Goal: Task Accomplishment & Management: Manage account settings

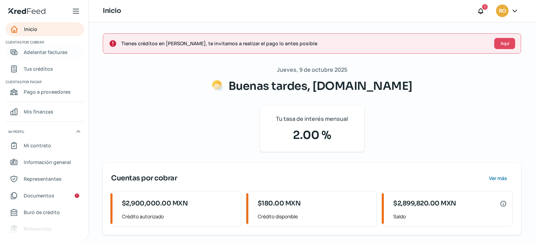
click at [43, 53] on span "Adelantar facturas" at bounding box center [46, 52] width 44 height 9
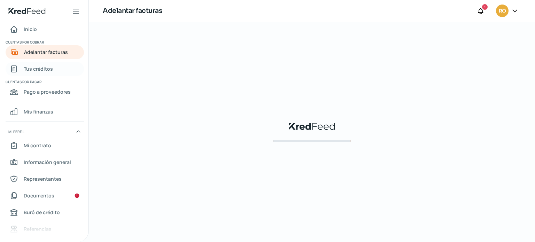
click at [44, 63] on link "Tus créditos" at bounding box center [45, 69] width 78 height 14
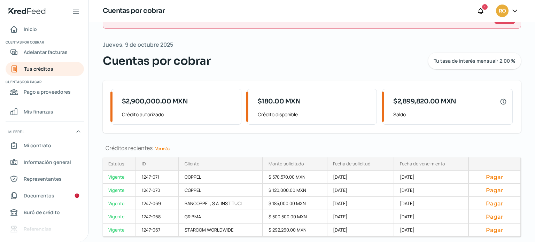
scroll to position [47, 0]
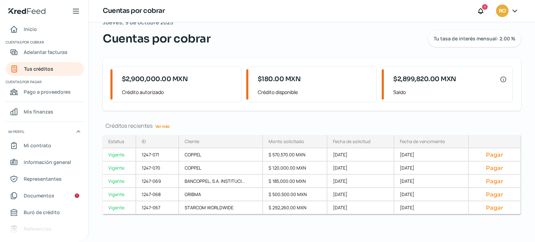
click at [162, 128] on link "Ver más" at bounding box center [163, 126] width 20 height 11
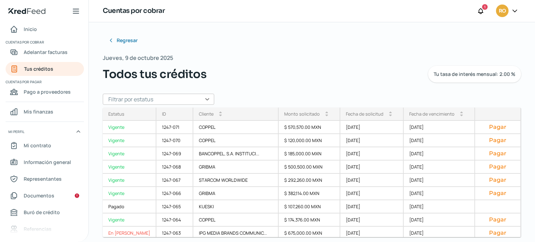
drag, startPoint x: 515, startPoint y: 145, endPoint x: 519, endPoint y: 175, distance: 30.3
click at [519, 175] on div "Regresar Jueves, 9 de octubre 2025 Todos tus créditos Tu tasa de interés mensua…" at bounding box center [312, 132] width 446 height 220
click at [494, 234] on button "Pagar" at bounding box center [498, 233] width 35 height 7
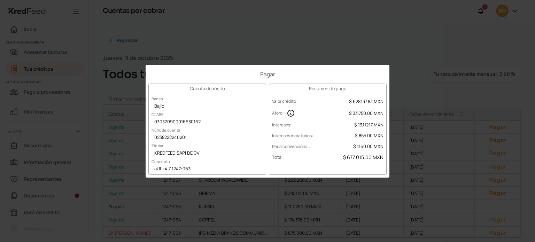
click at [405, 44] on div "Pagar Cuenta depósito Banco Bajío CLABE 030320900016630162 Núm. de cuenta 02382…" at bounding box center [267, 121] width 535 height 242
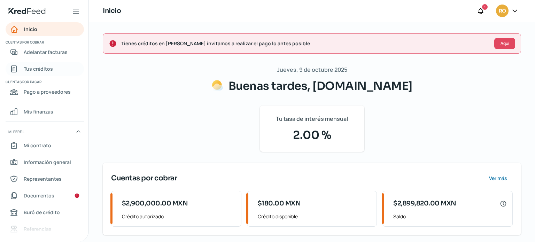
click at [44, 73] on span "Tus créditos" at bounding box center [38, 68] width 29 height 9
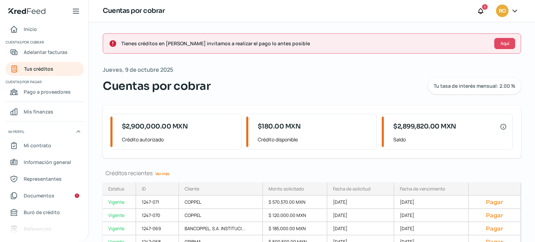
scroll to position [47, 0]
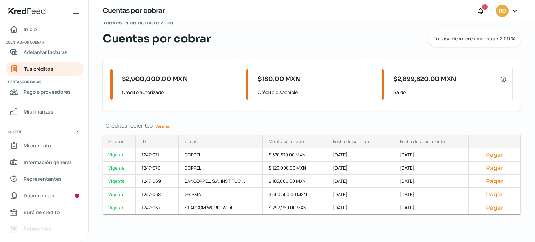
click at [163, 123] on link "Ver más" at bounding box center [163, 126] width 20 height 11
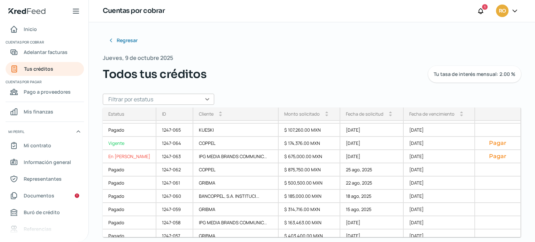
scroll to position [74, 0]
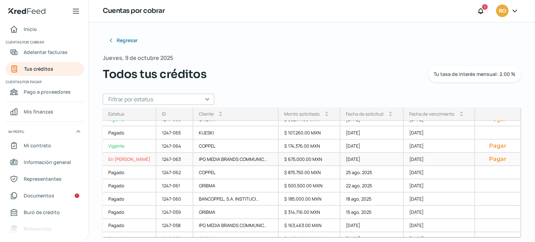
click at [496, 160] on button "Pagar" at bounding box center [498, 159] width 35 height 7
